Goal: Task Accomplishment & Management: Use online tool/utility

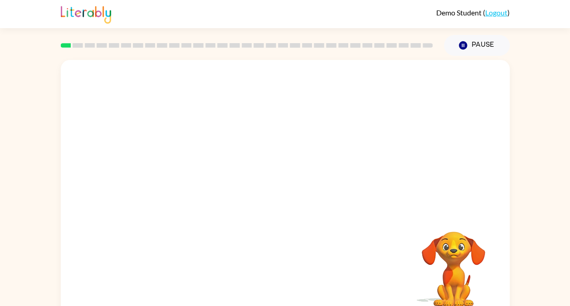
scroll to position [13, 0]
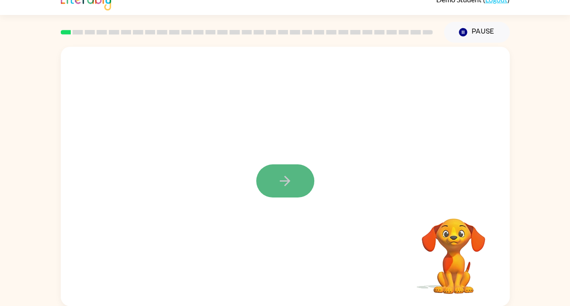
click at [297, 181] on button "button" at bounding box center [285, 180] width 58 height 33
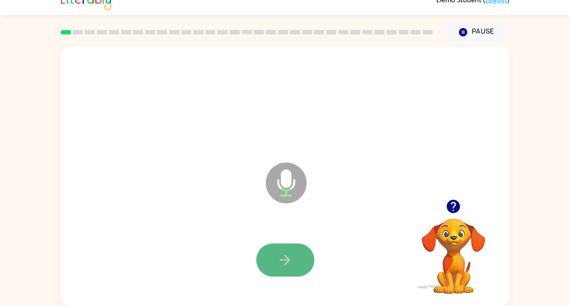
click at [264, 265] on button "button" at bounding box center [285, 259] width 58 height 33
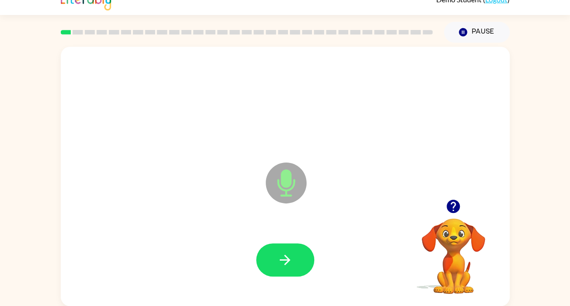
click at [264, 265] on button "button" at bounding box center [285, 259] width 58 height 33
click at [458, 211] on icon "button" at bounding box center [453, 206] width 16 height 16
click at [252, 254] on div at bounding box center [285, 260] width 431 height 74
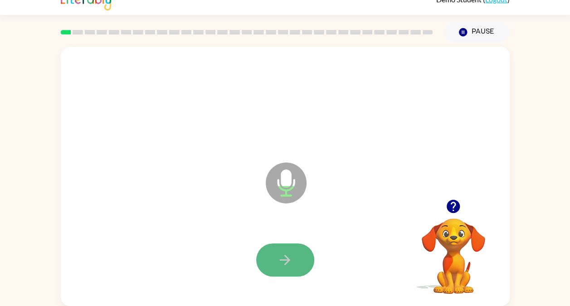
click at [273, 255] on button "button" at bounding box center [285, 259] width 58 height 33
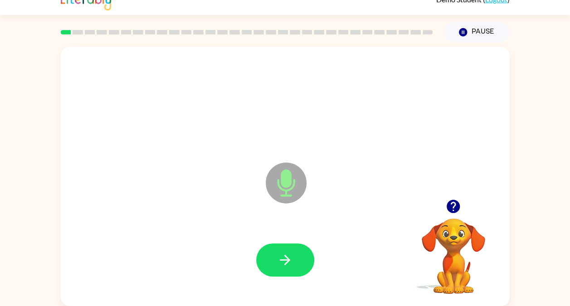
click at [457, 208] on icon "button" at bounding box center [453, 205] width 13 height 13
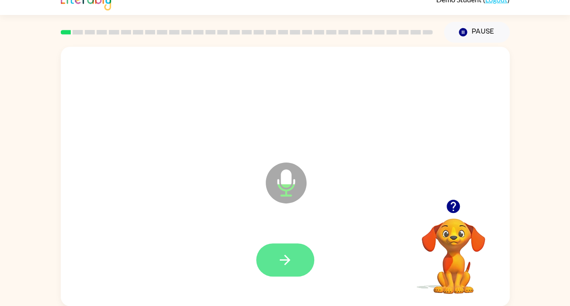
click at [288, 254] on icon "button" at bounding box center [285, 260] width 16 height 16
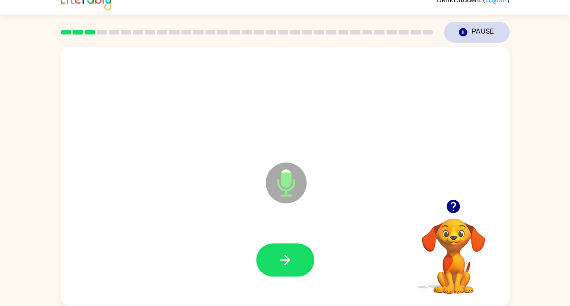
click at [491, 28] on button "Pause Pause" at bounding box center [477, 32] width 66 height 21
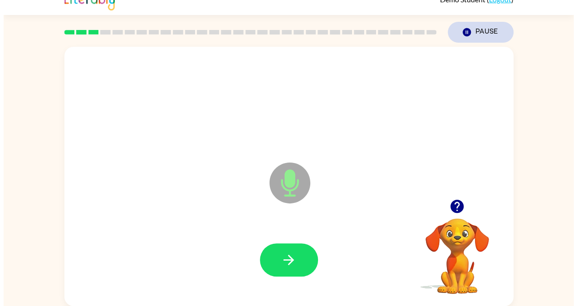
scroll to position [0, 0]
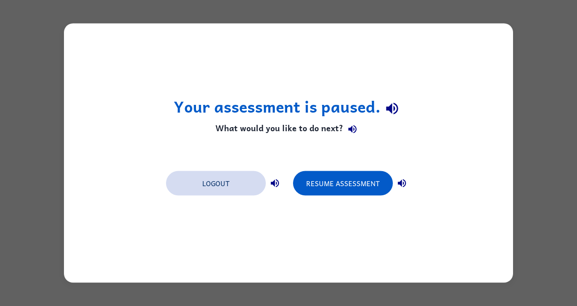
click at [220, 188] on button "Logout" at bounding box center [216, 183] width 100 height 24
